Goal: Information Seeking & Learning: Learn about a topic

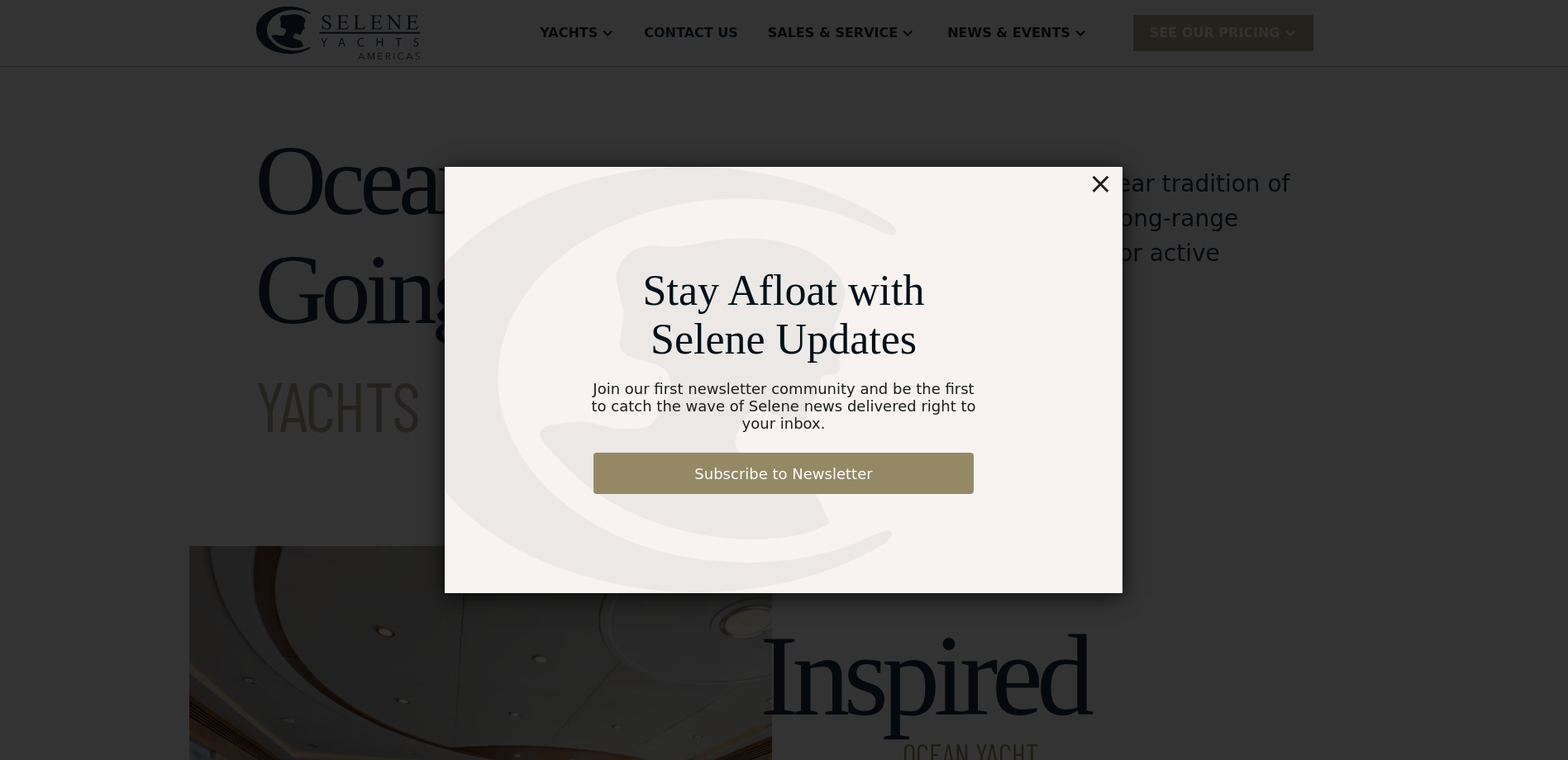
click at [1102, 191] on div "×" at bounding box center [1100, 183] width 24 height 33
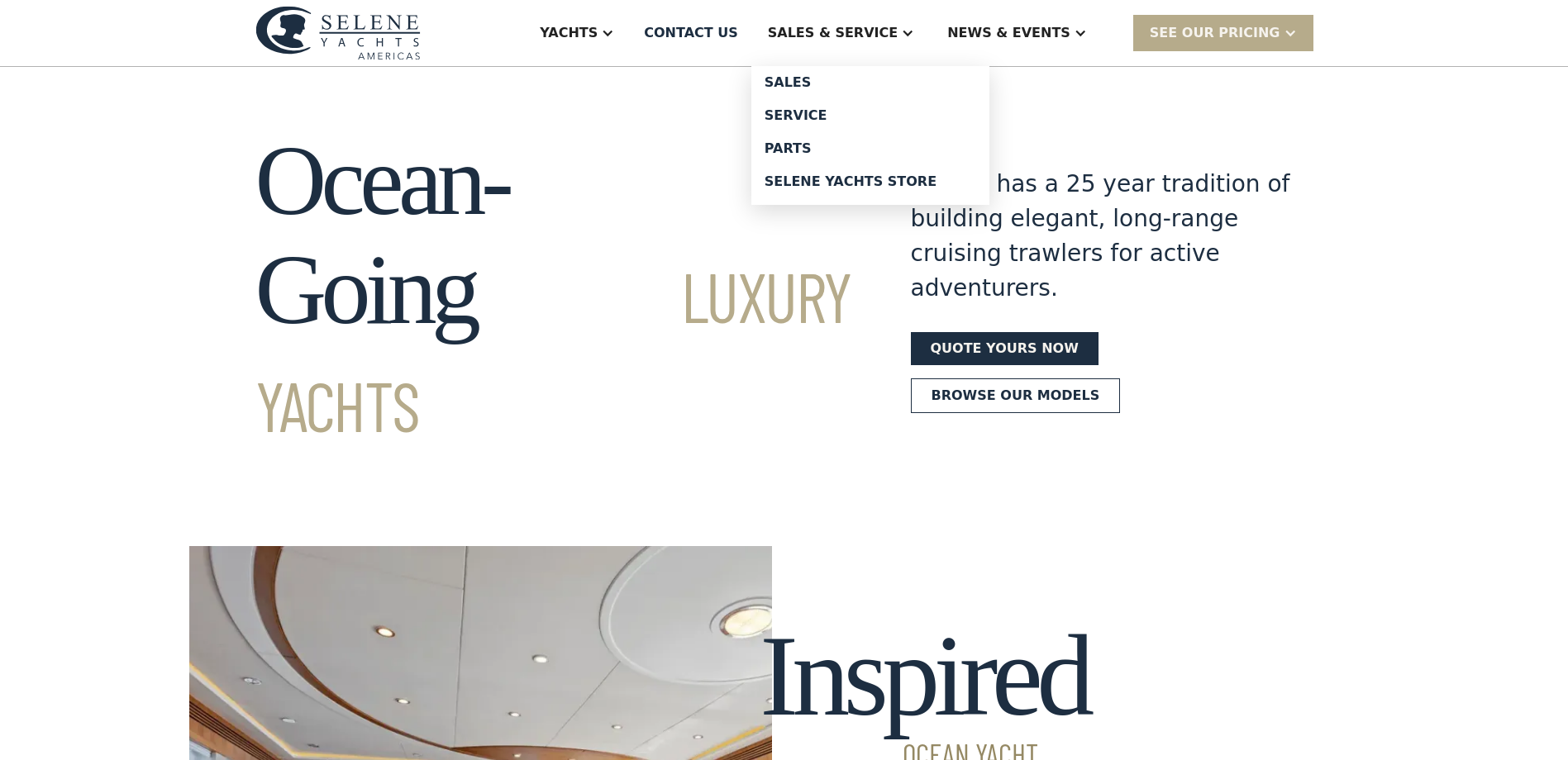
click at [897, 37] on div "Sales & Service" at bounding box center [832, 33] width 130 height 20
click at [857, 84] on div "Sales" at bounding box center [870, 83] width 212 height 13
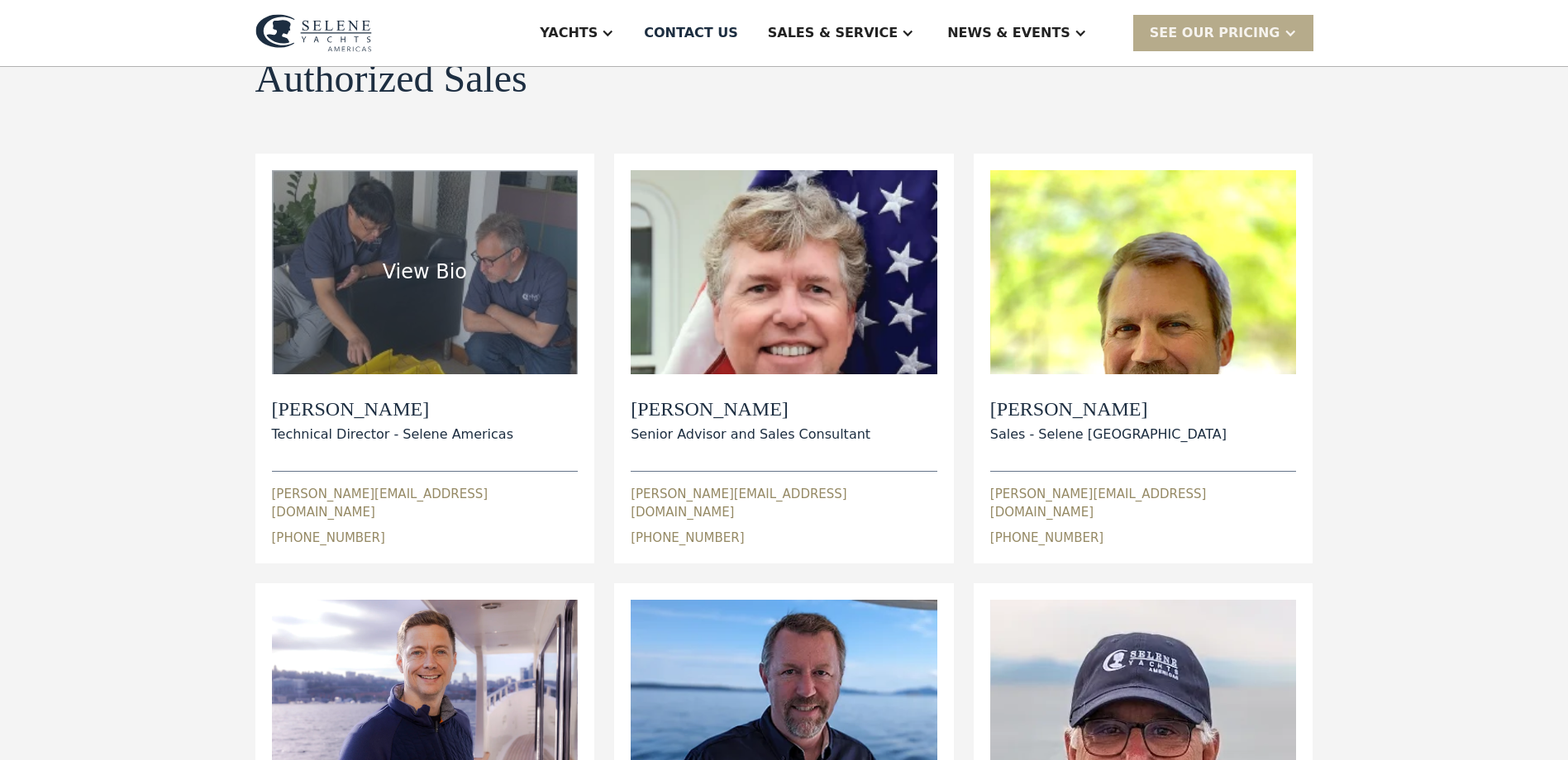
scroll to position [24, 0]
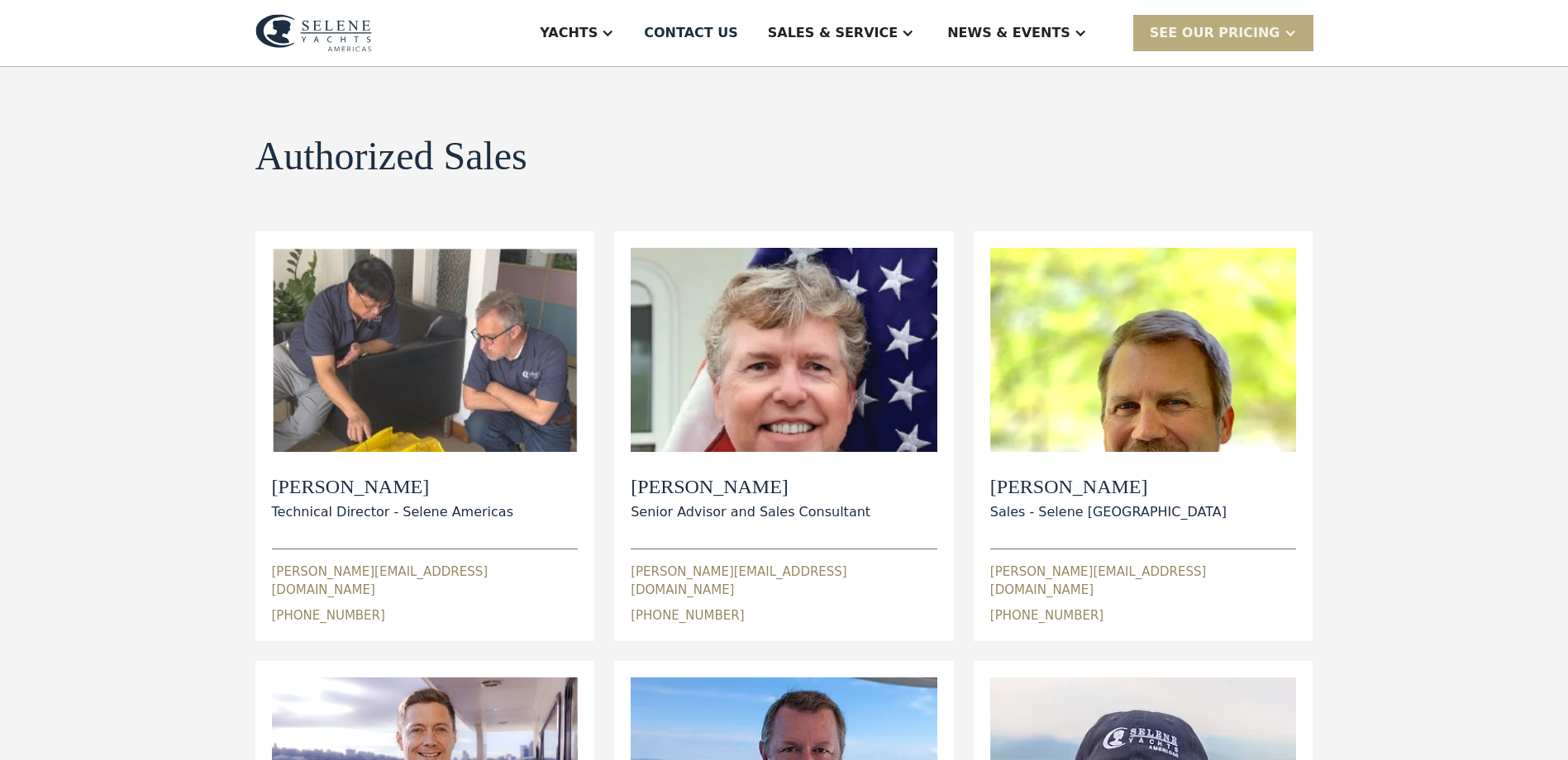
click at [1238, 37] on div "SEE Our Pricing" at bounding box center [1215, 33] width 131 height 20
click at [1031, 148] on div "Authorized Sales view details" at bounding box center [784, 156] width 1058 height 44
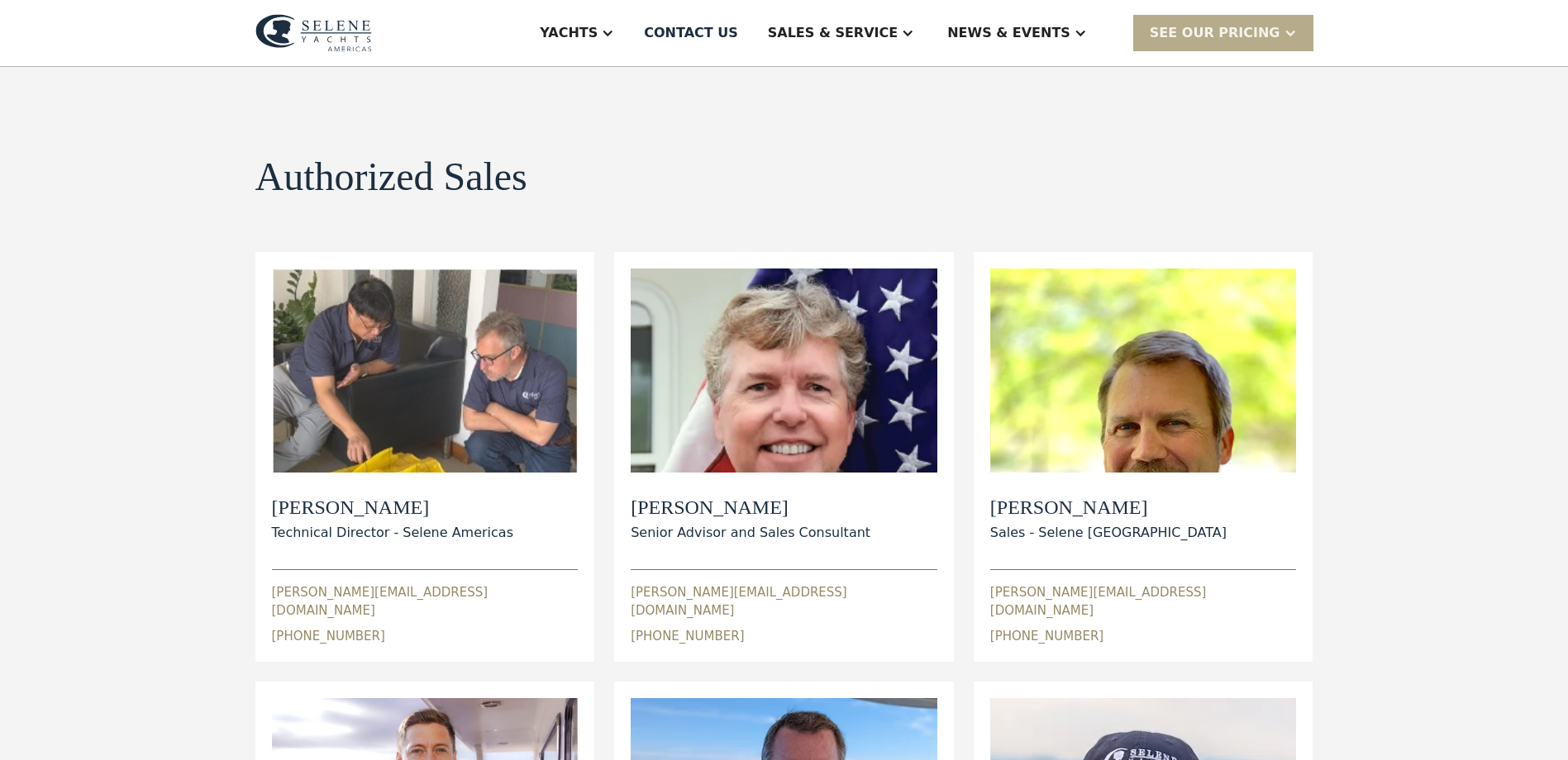
scroll to position [0, 0]
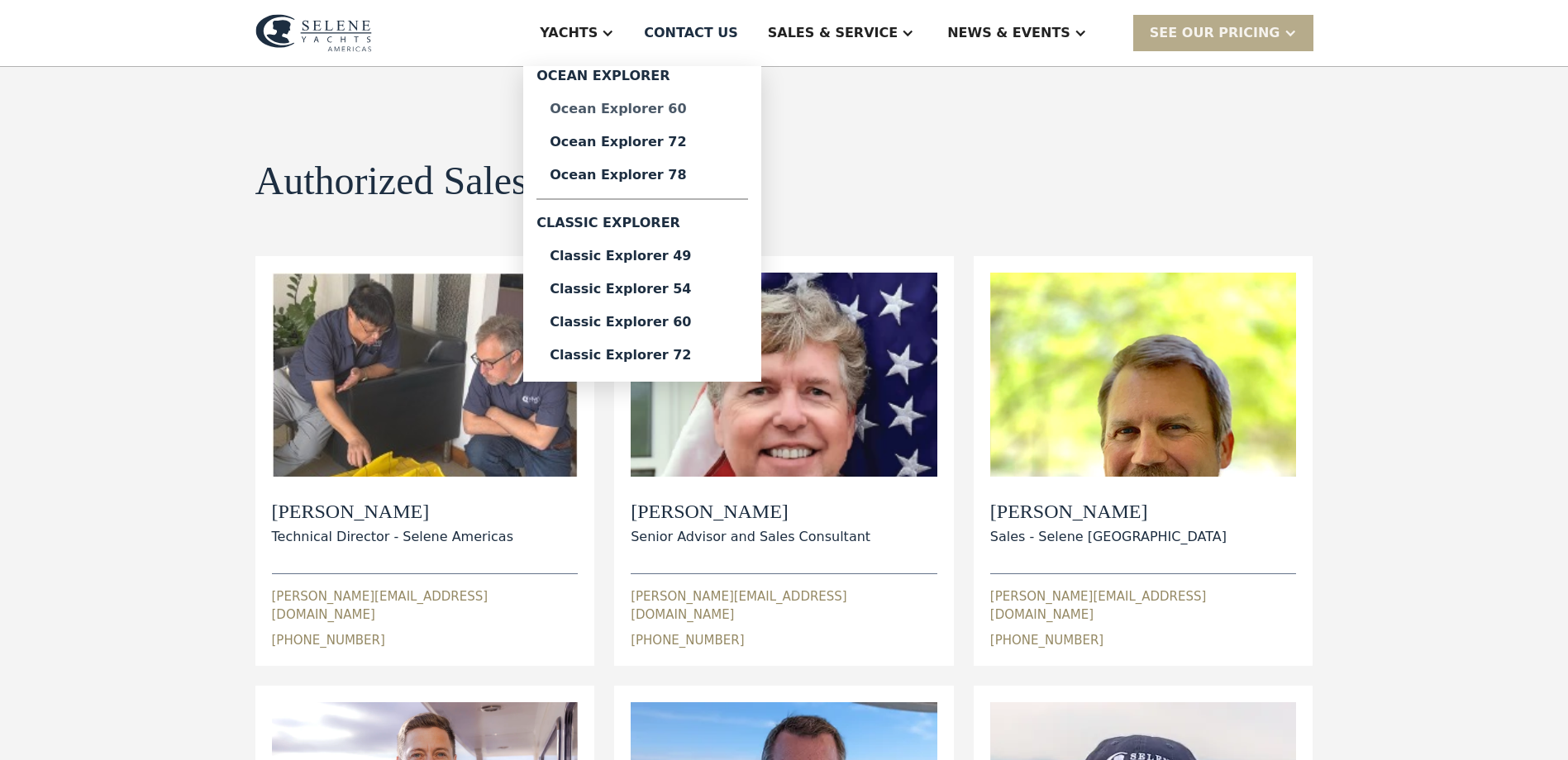
click at [698, 111] on div "Ocean Explorer 60" at bounding box center [642, 109] width 186 height 13
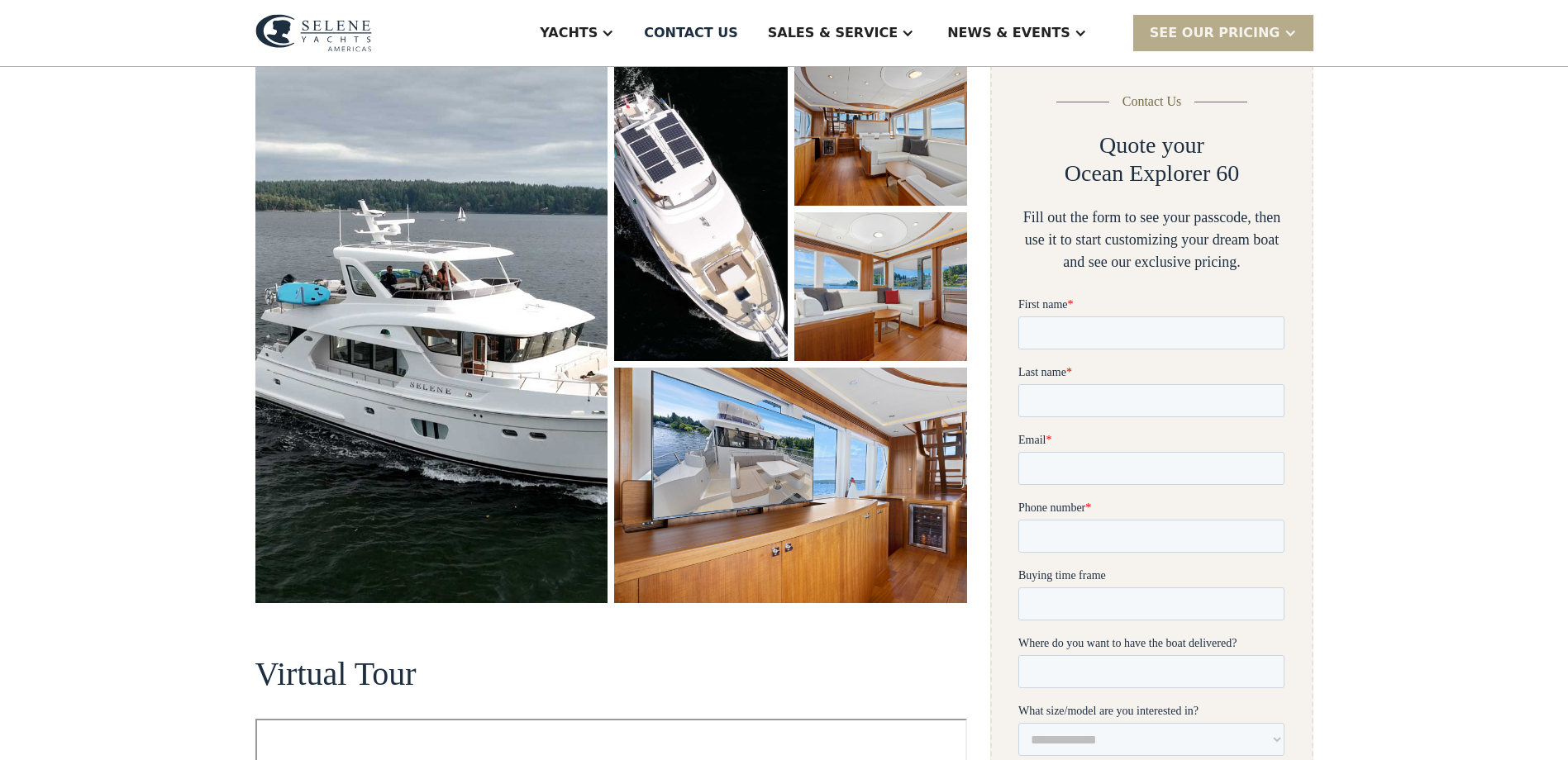
scroll to position [166, 0]
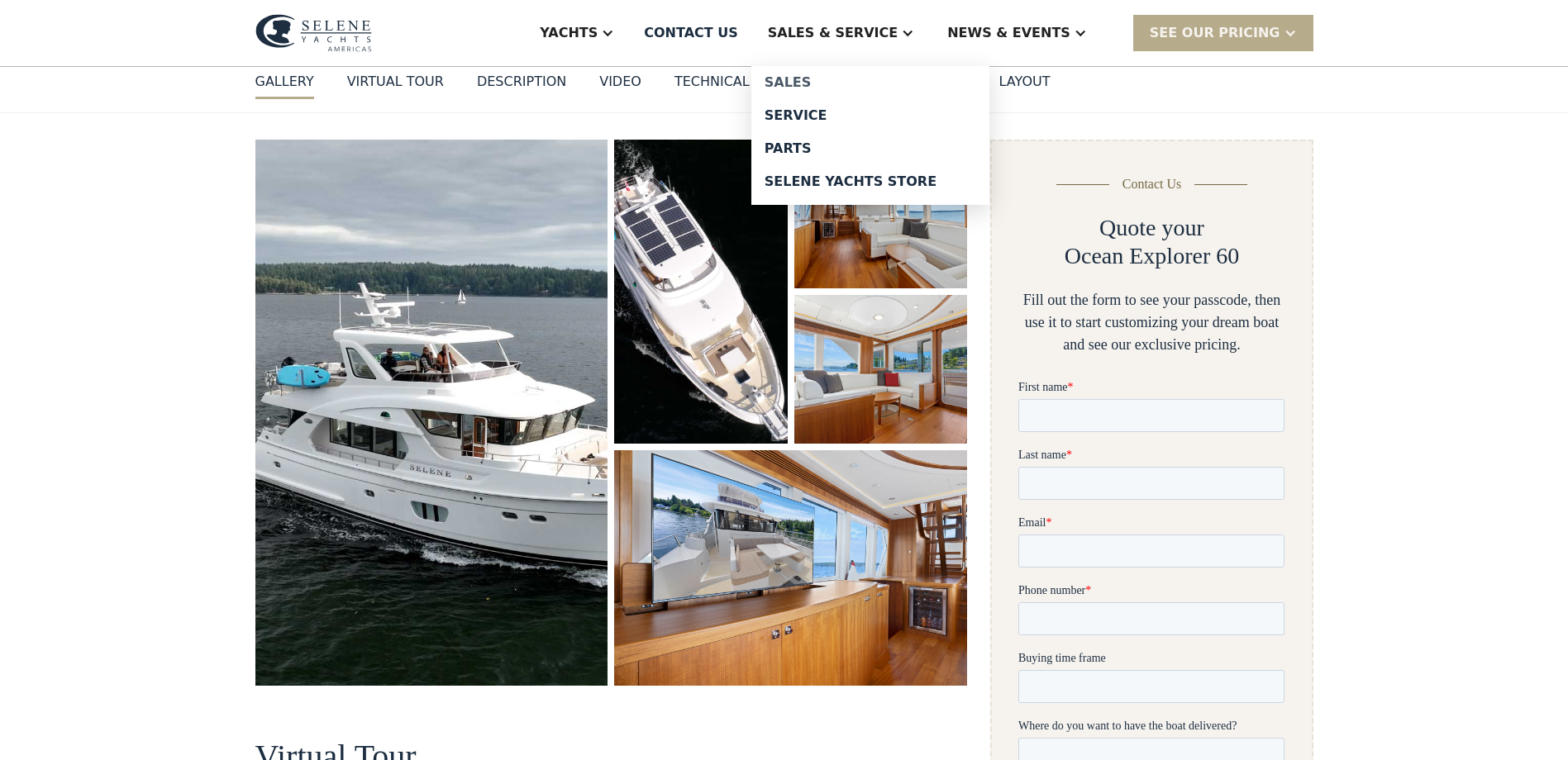
click at [861, 79] on div "Sales" at bounding box center [870, 83] width 212 height 13
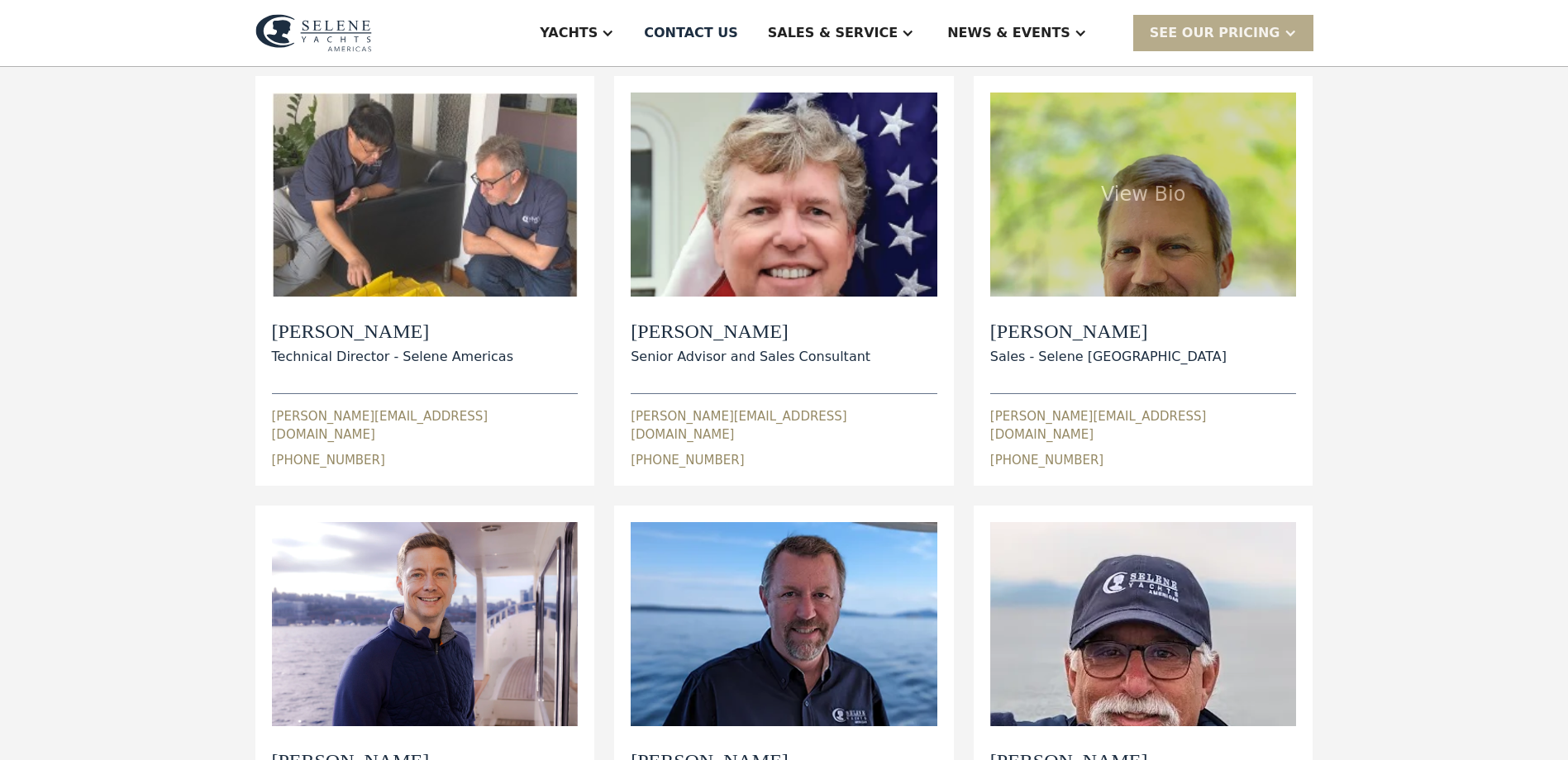
scroll to position [166, 0]
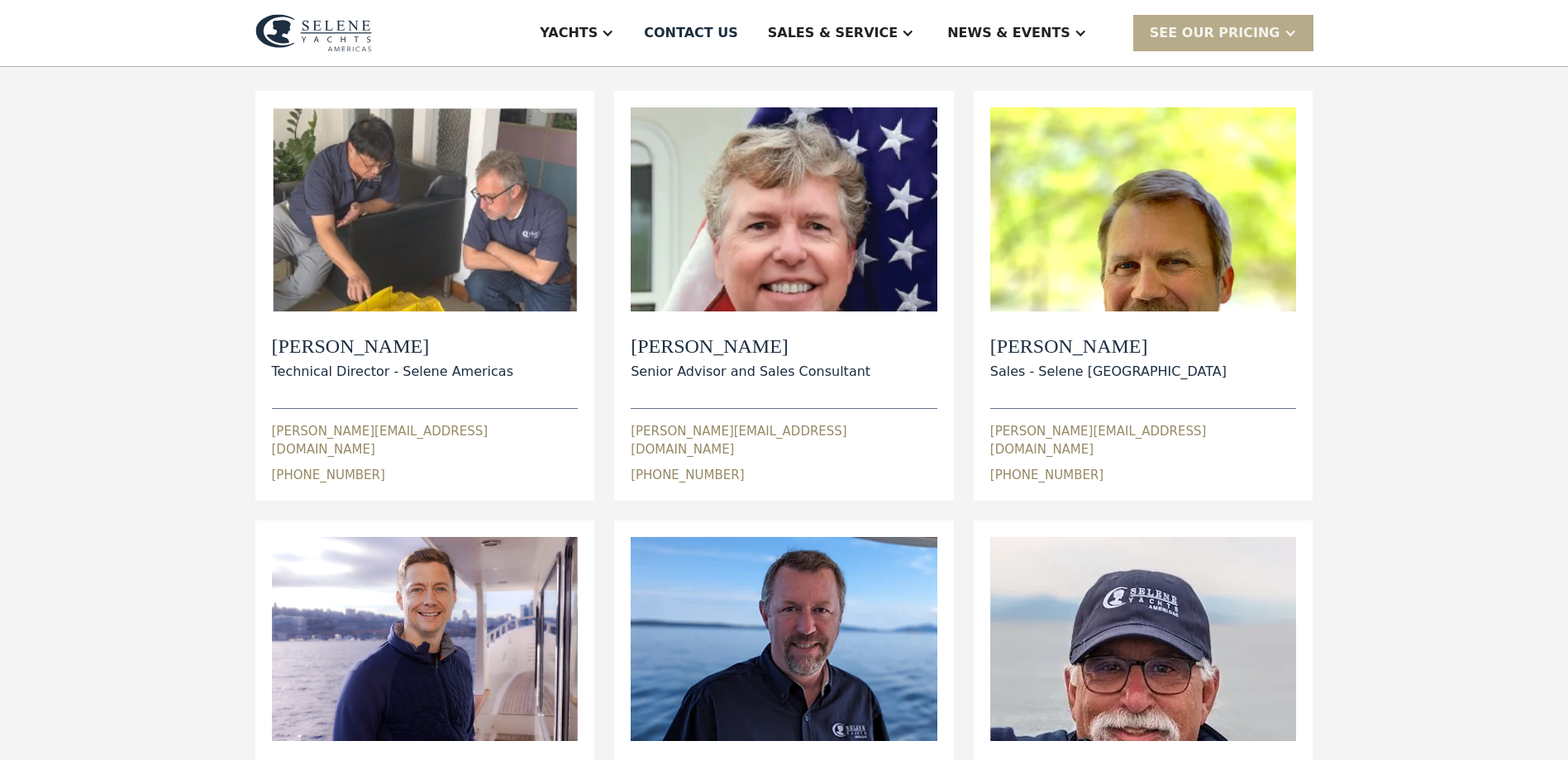
click at [331, 33] on img at bounding box center [314, 33] width 117 height 38
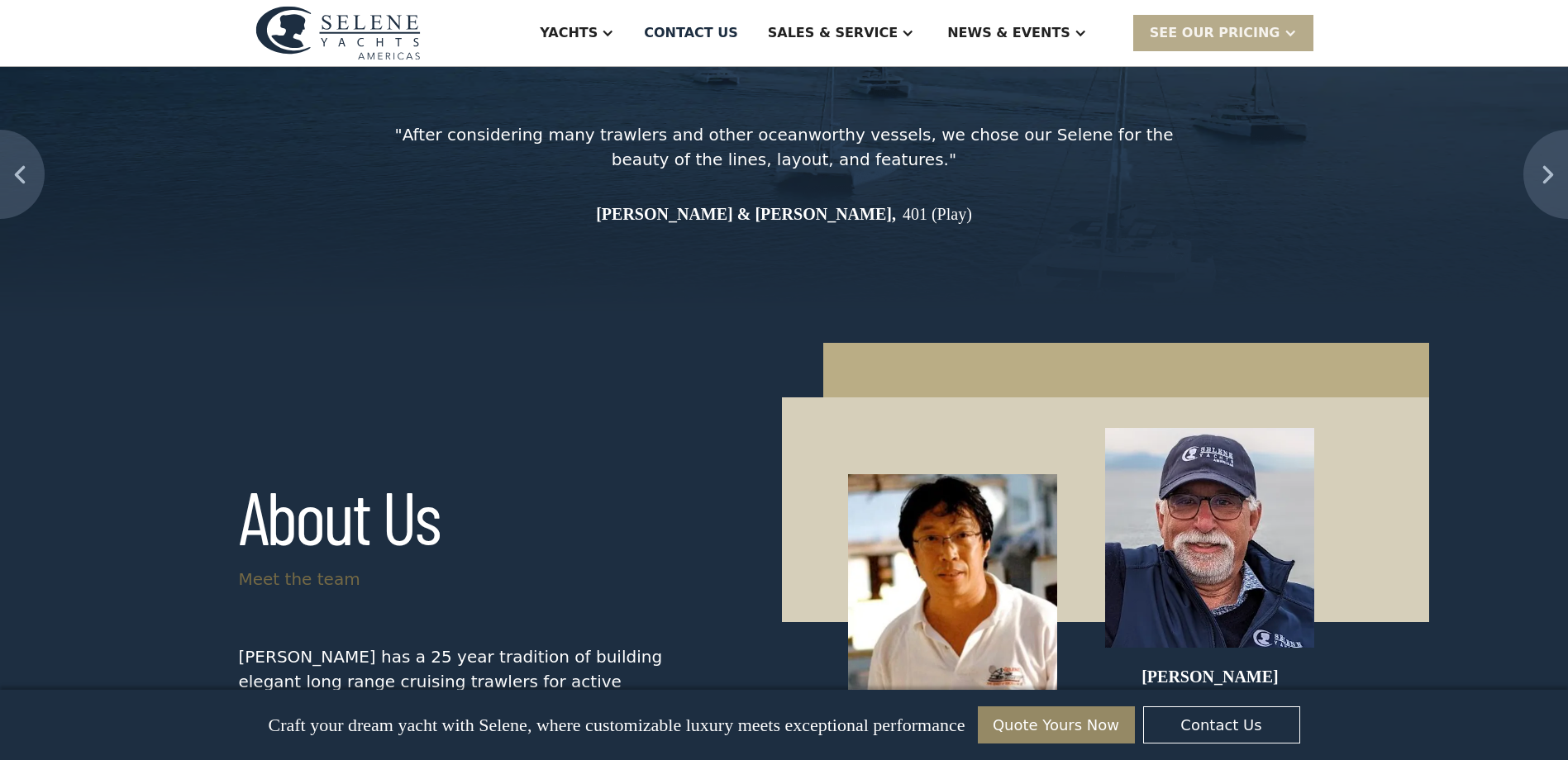
scroll to position [6716, 0]
